Goal: Transaction & Acquisition: Subscribe to service/newsletter

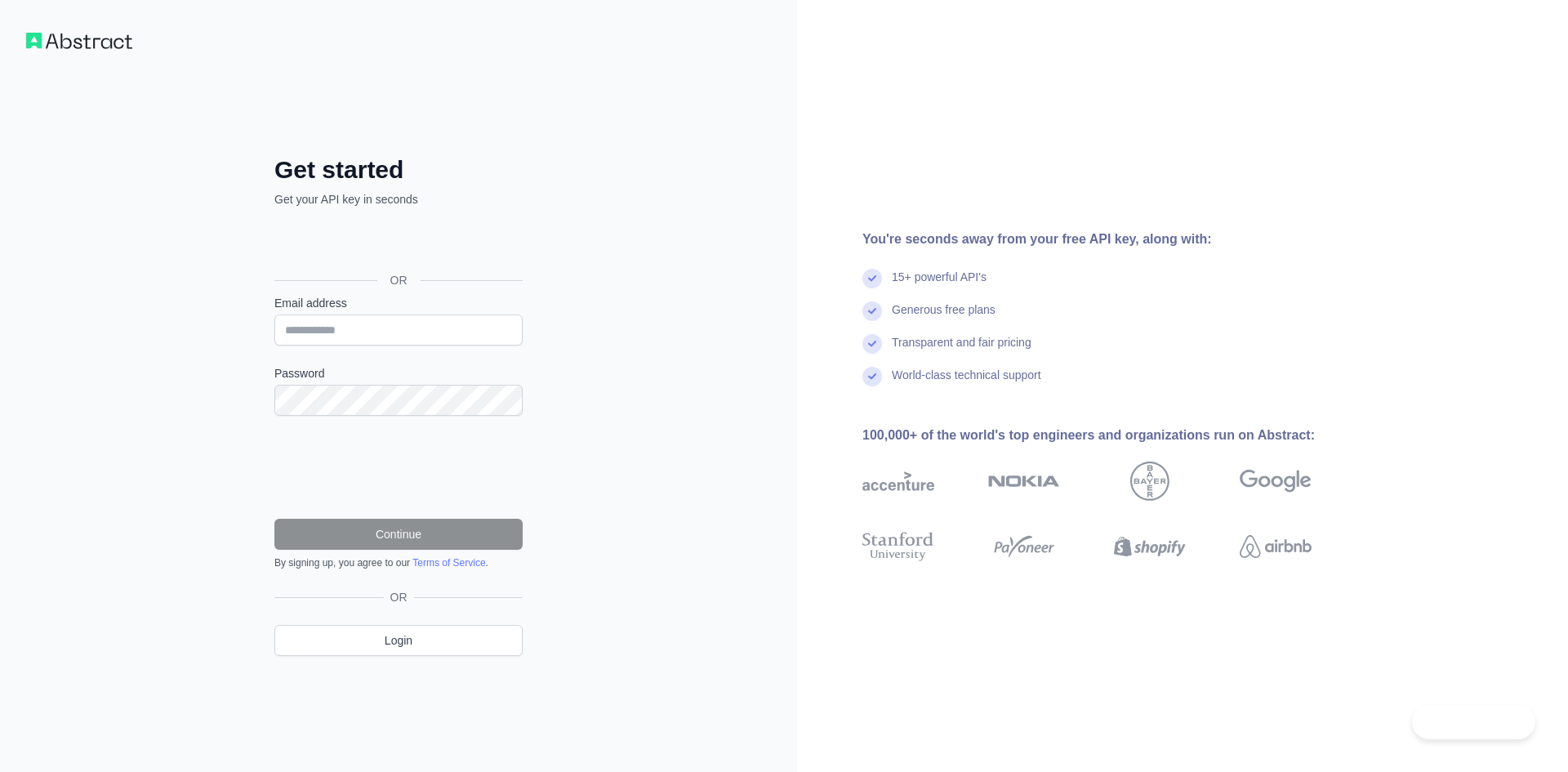
click at [362, 347] on form "Email address Password Continue By signing up, you agree to our Terms of Servic…" at bounding box center [399, 432] width 248 height 275
click at [363, 331] on input "Email address" at bounding box center [399, 330] width 248 height 31
type input "**********"
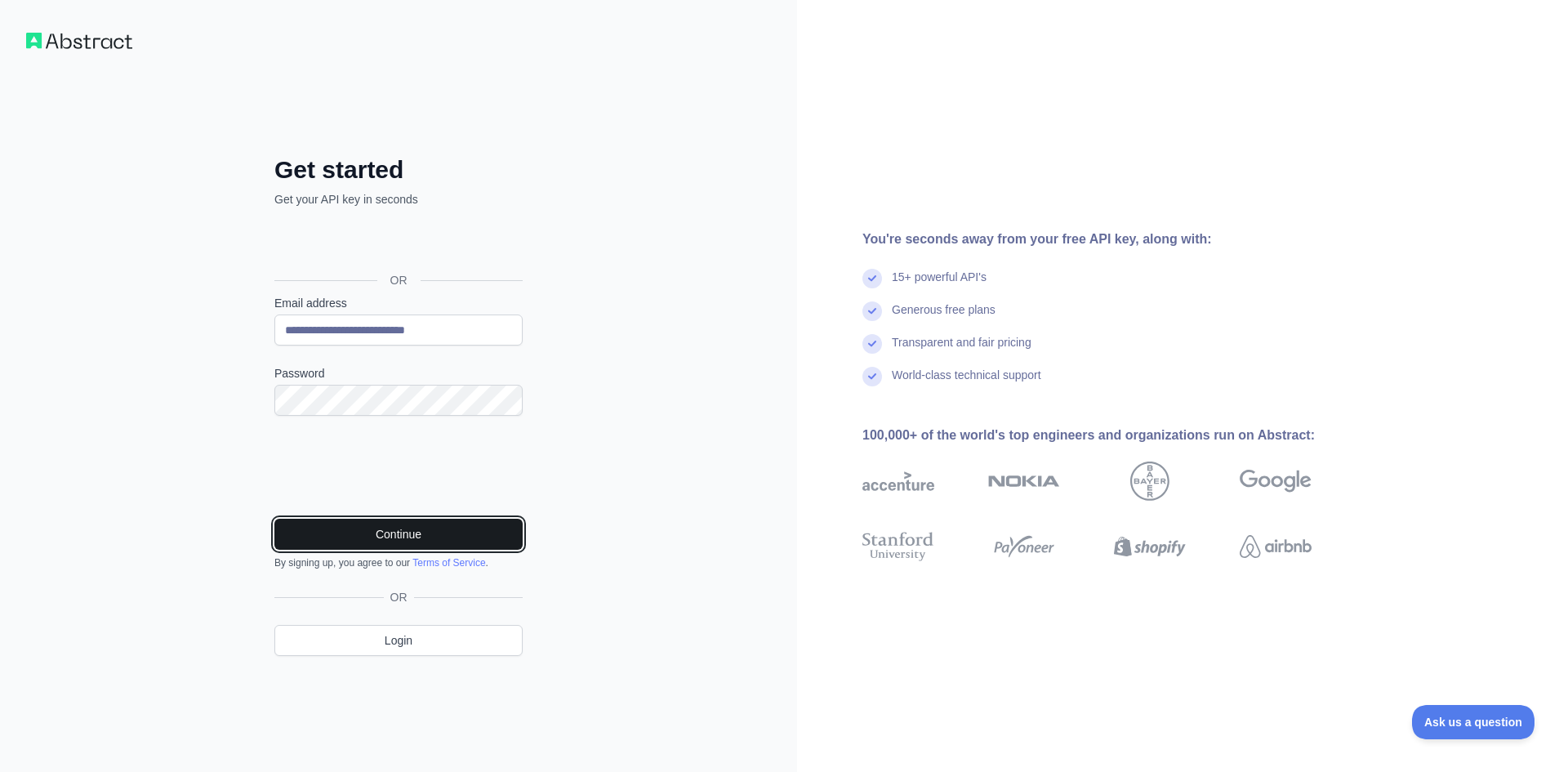
click at [398, 533] on button "Continue" at bounding box center [399, 534] width 248 height 31
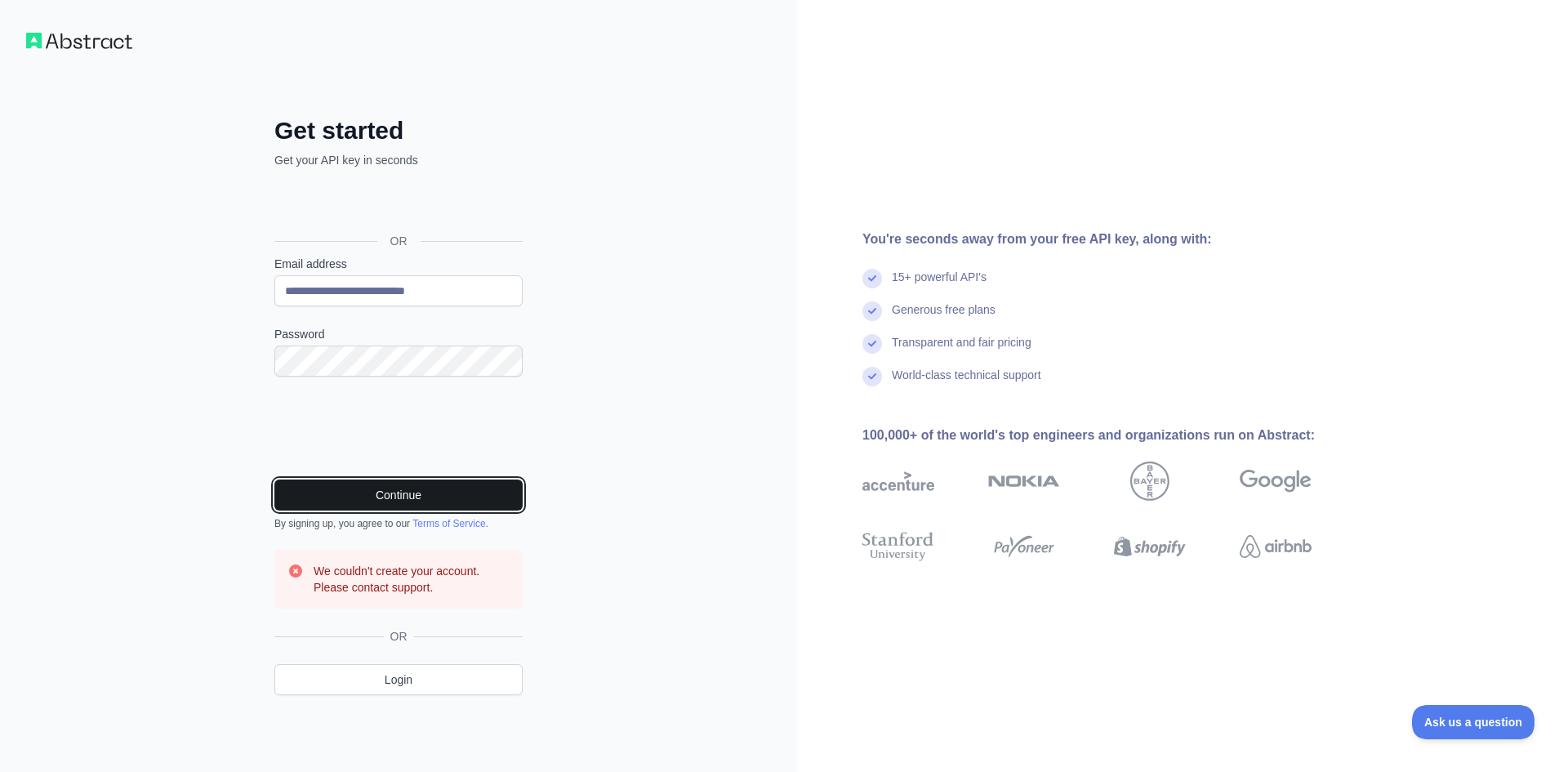
click at [376, 486] on button "Continue" at bounding box center [399, 495] width 248 height 31
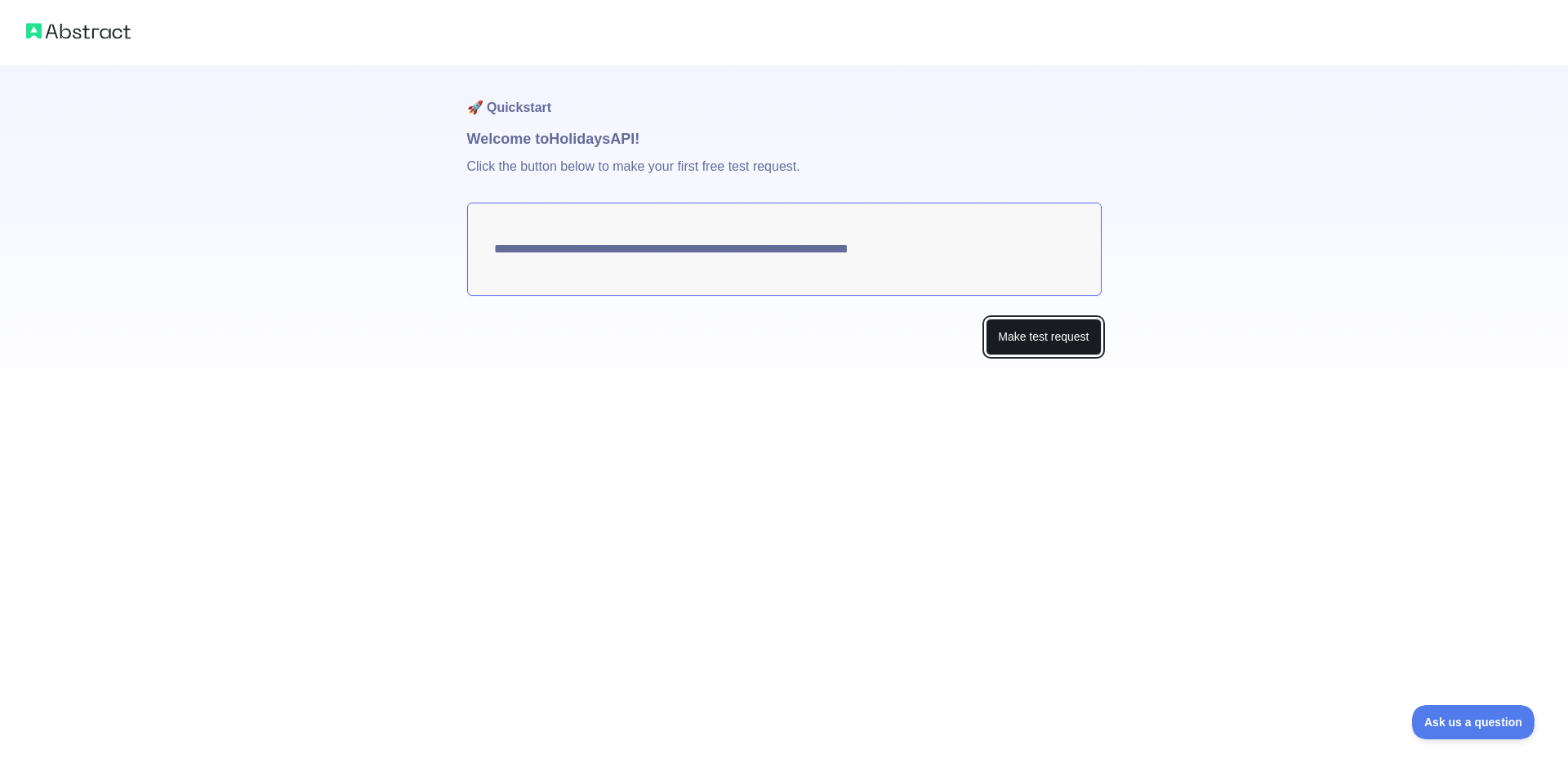
click at [1028, 336] on button "Make test request" at bounding box center [1043, 337] width 115 height 37
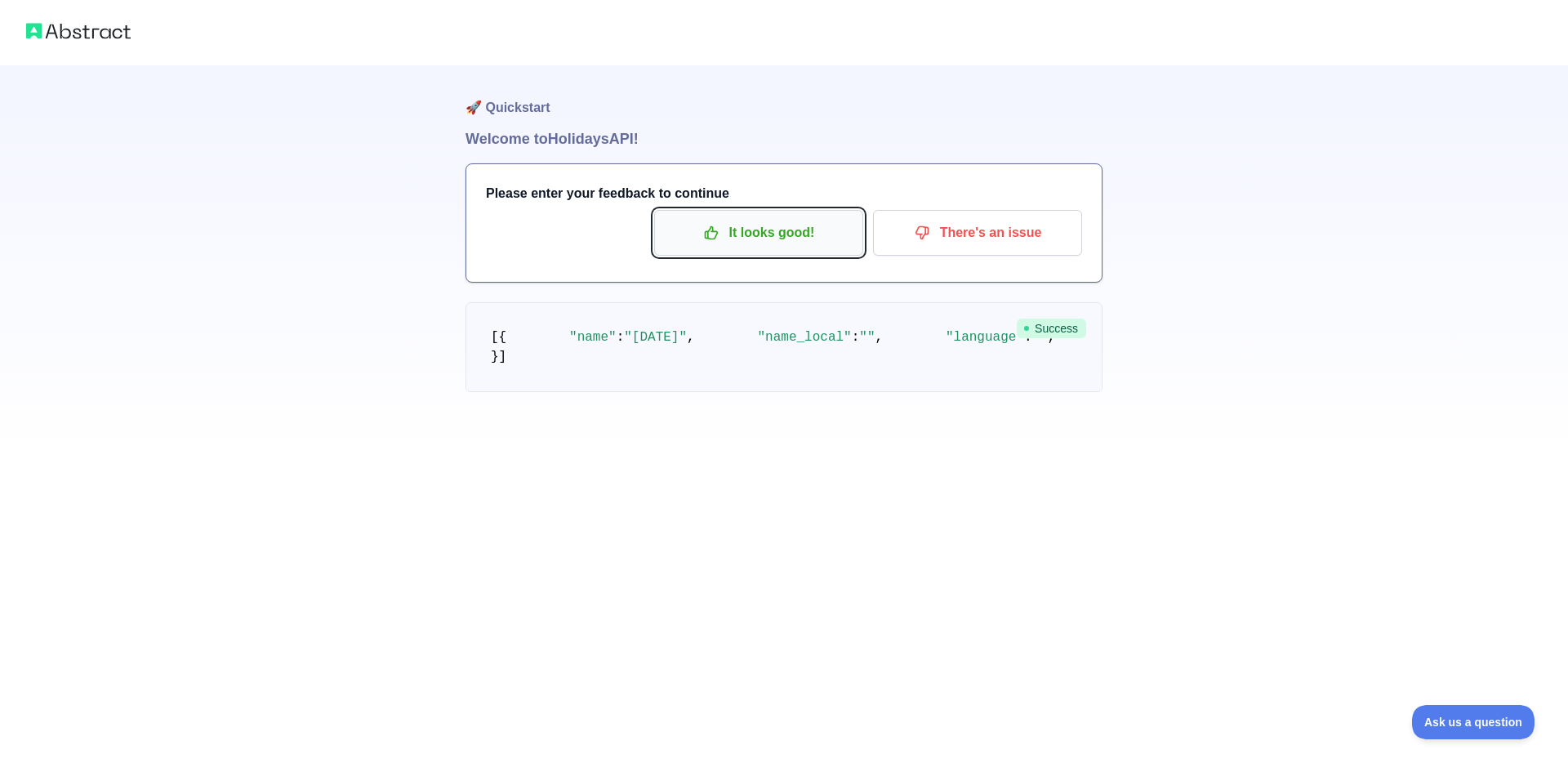
click at [773, 226] on p "It looks good!" at bounding box center [759, 232] width 185 height 28
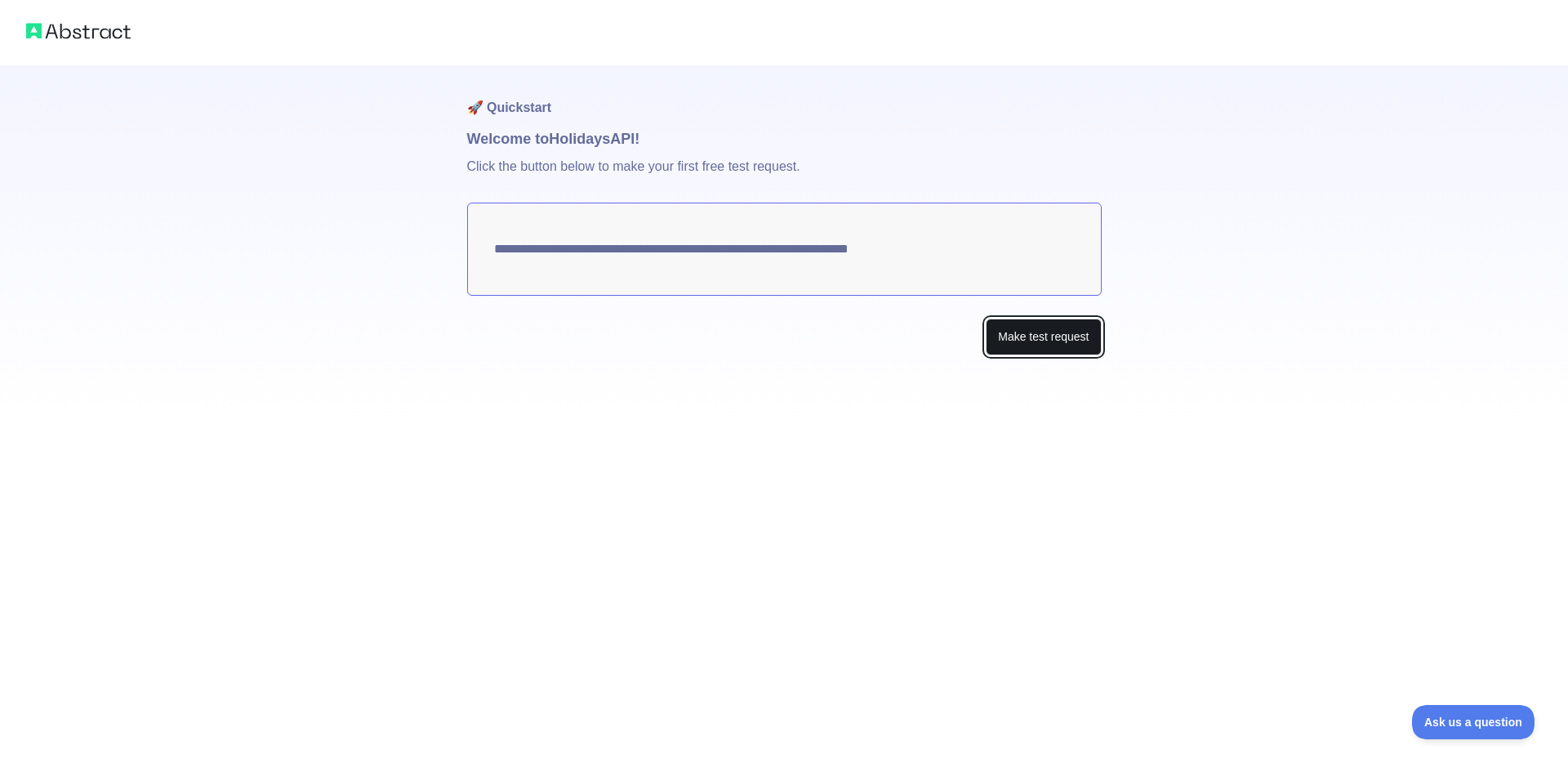
click at [1013, 331] on button "Make test request" at bounding box center [1043, 337] width 115 height 37
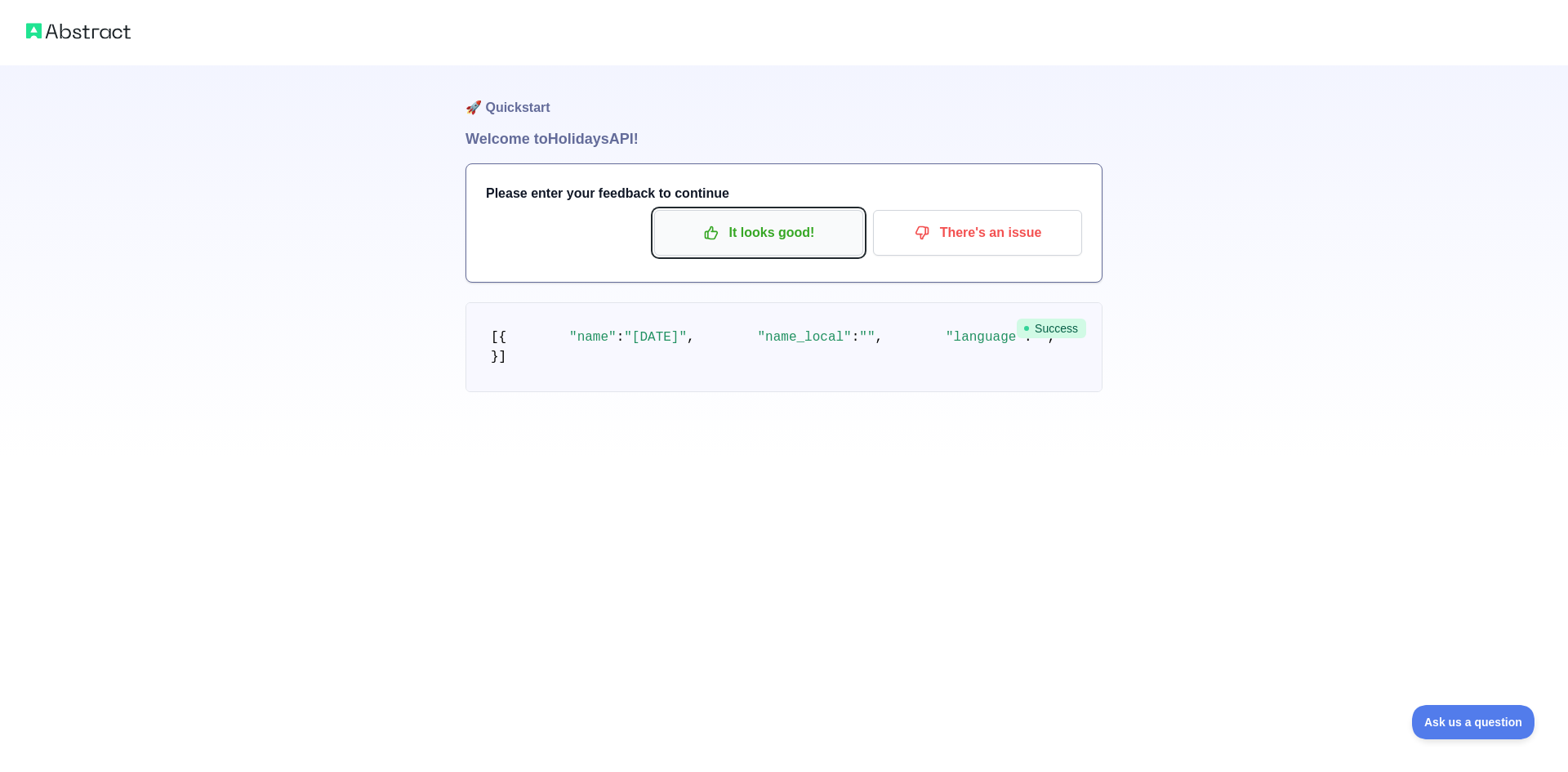
click at [717, 236] on icon "button" at bounding box center [711, 233] width 13 height 13
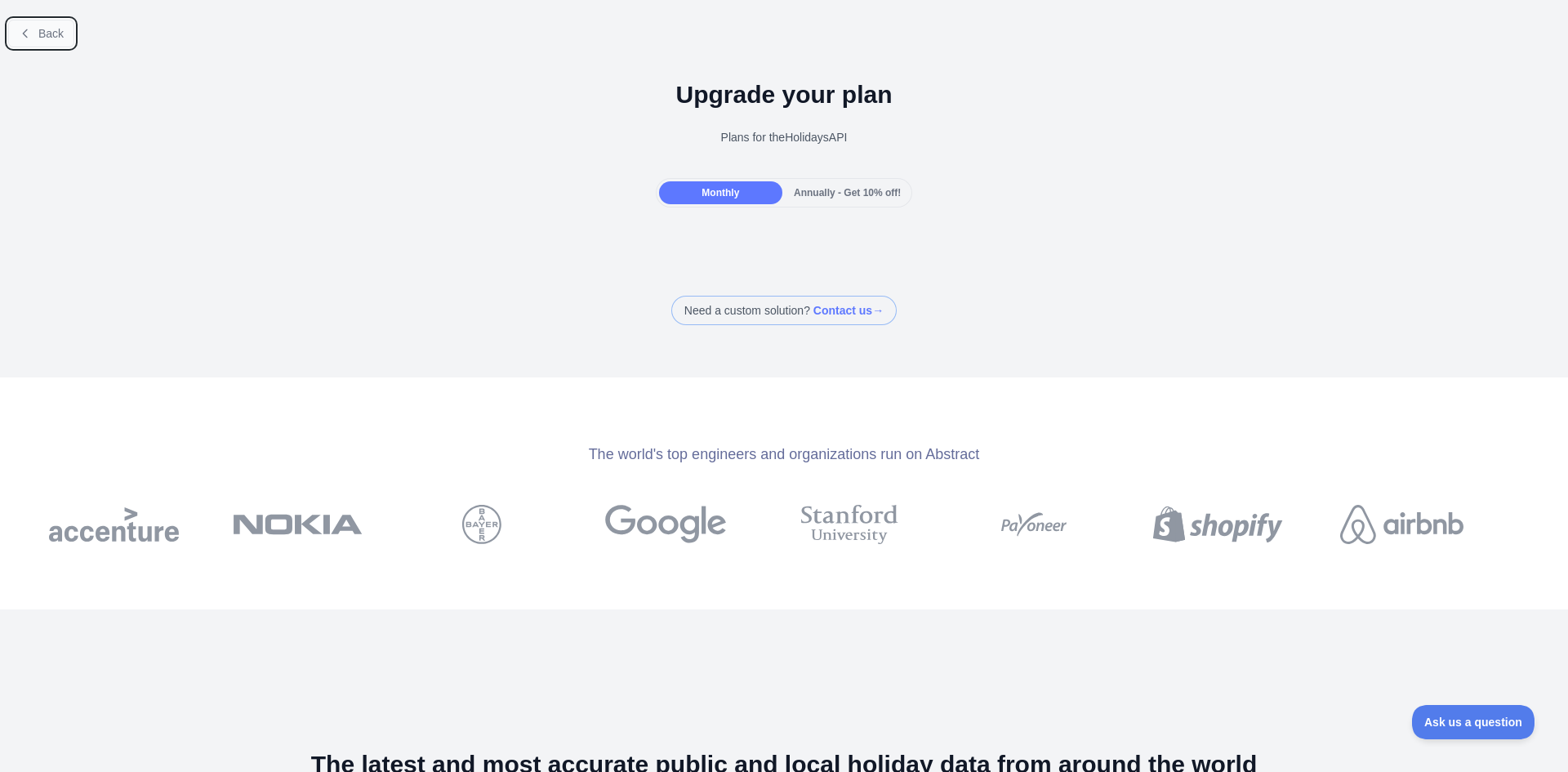
click at [34, 34] on button "Back" at bounding box center [41, 34] width 66 height 28
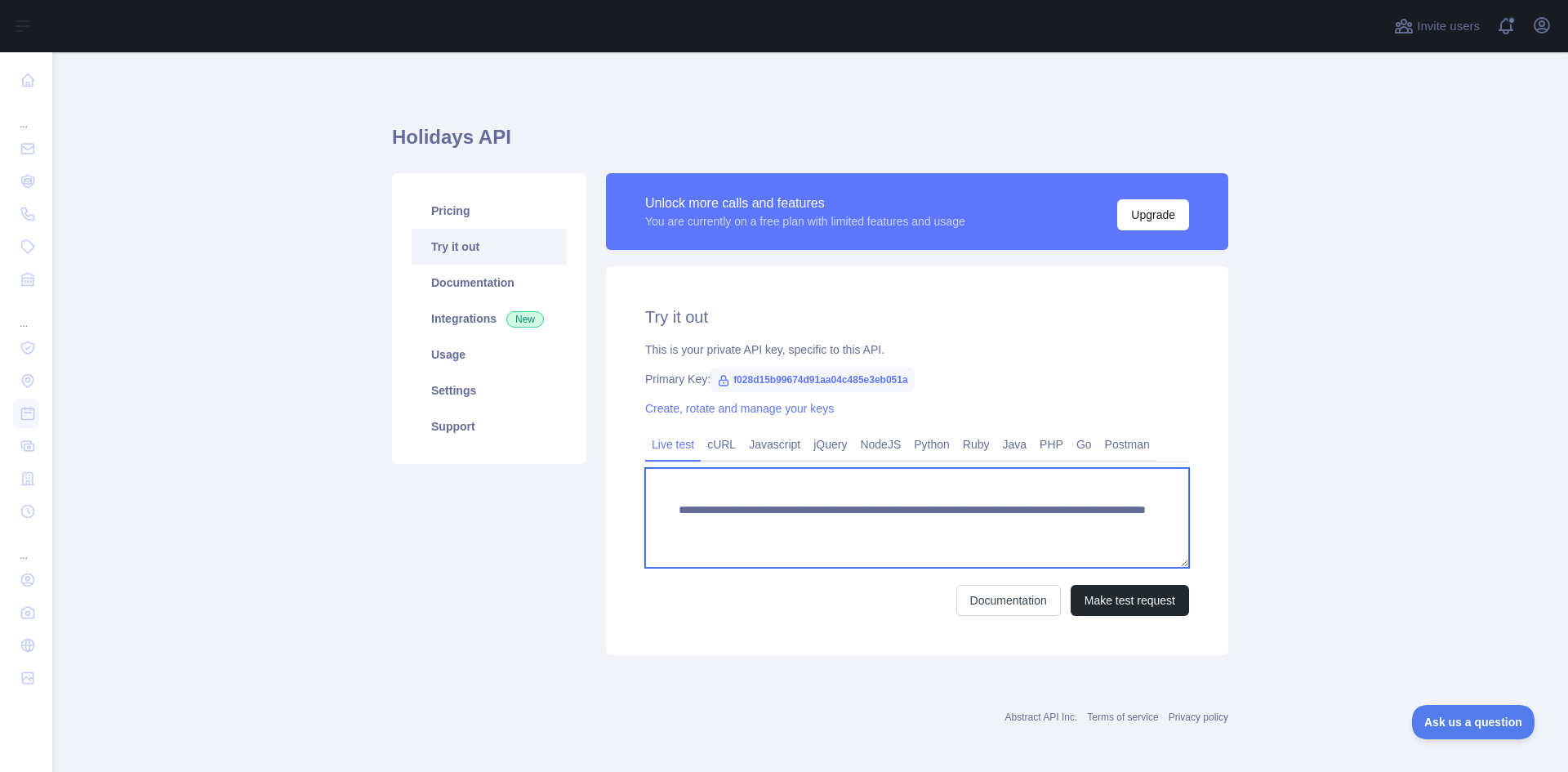
drag, startPoint x: 687, startPoint y: 521, endPoint x: 654, endPoint y: 470, distance: 60.7
click at [654, 470] on textarea "**********" at bounding box center [918, 518] width 544 height 100
